Goal: Information Seeking & Learning: Learn about a topic

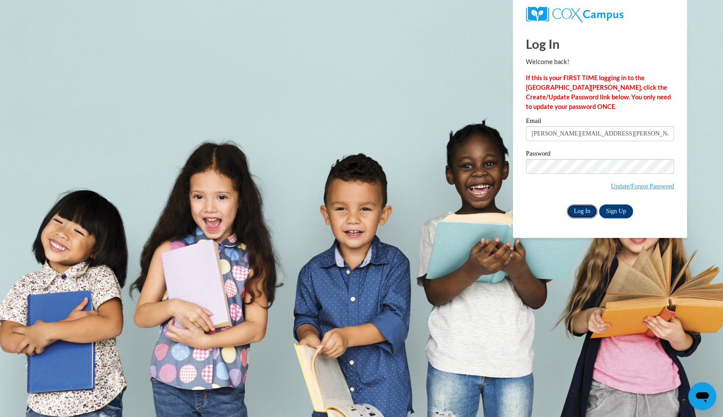
click at [582, 212] on input "Log In" at bounding box center [582, 211] width 30 height 14
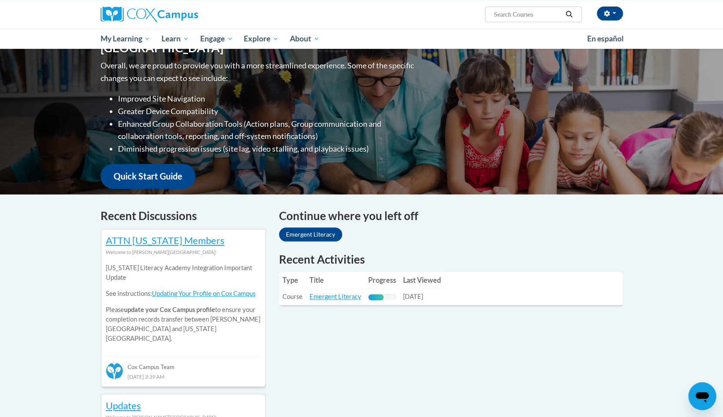
scroll to position [113, 0]
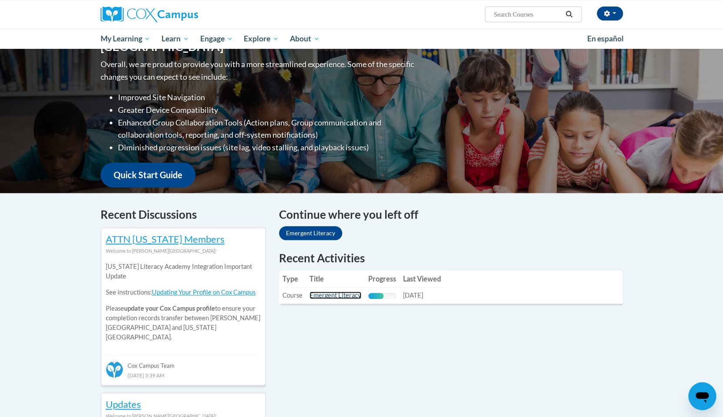
click at [334, 296] on link "Emergent Literacy" at bounding box center [336, 294] width 52 height 7
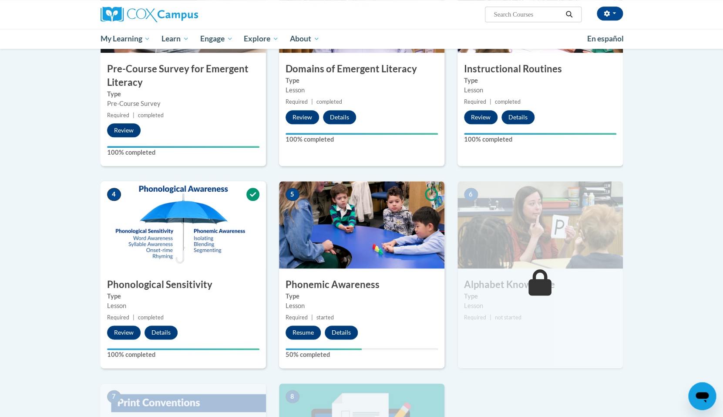
scroll to position [330, 0]
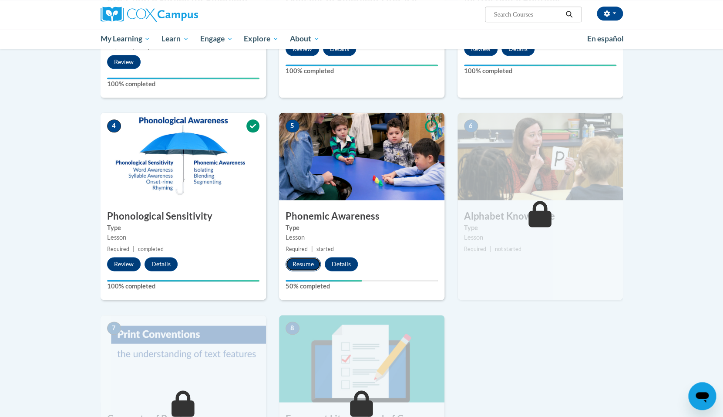
click at [303, 265] on button "Resume" at bounding box center [303, 264] width 35 height 14
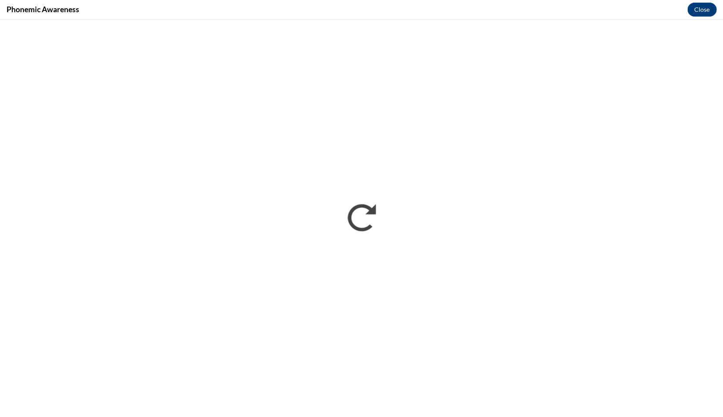
scroll to position [0, 0]
